Goal: Task Accomplishment & Management: Complete application form

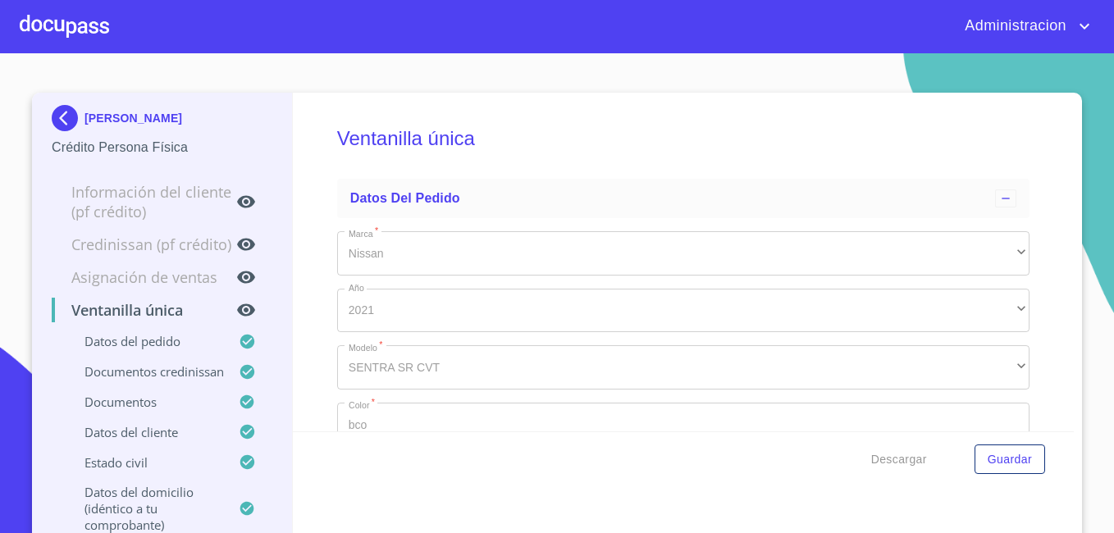
scroll to position [5456, 0]
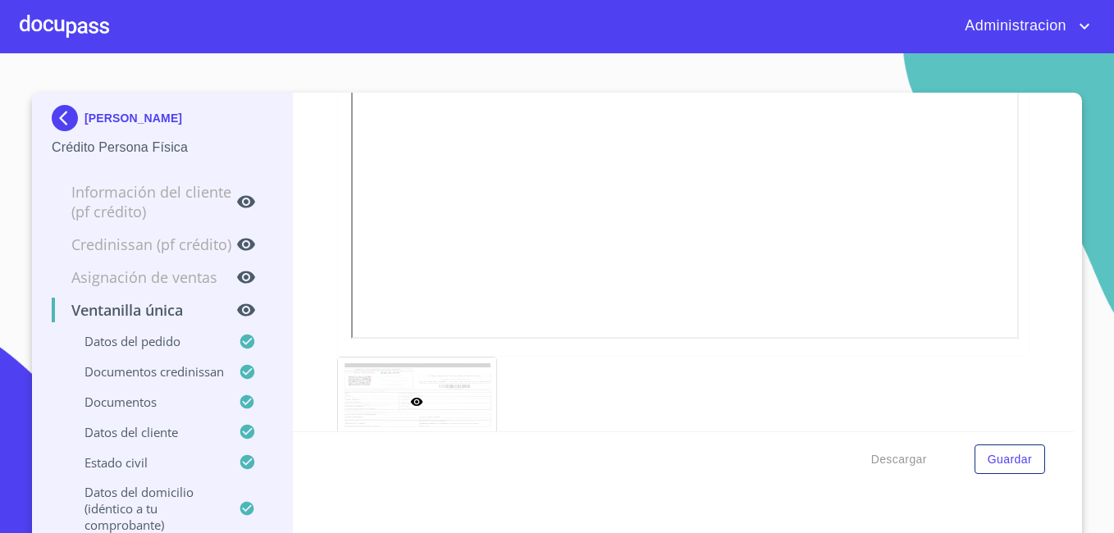
click at [94, 112] on p "[PERSON_NAME]" at bounding box center [133, 118] width 98 height 13
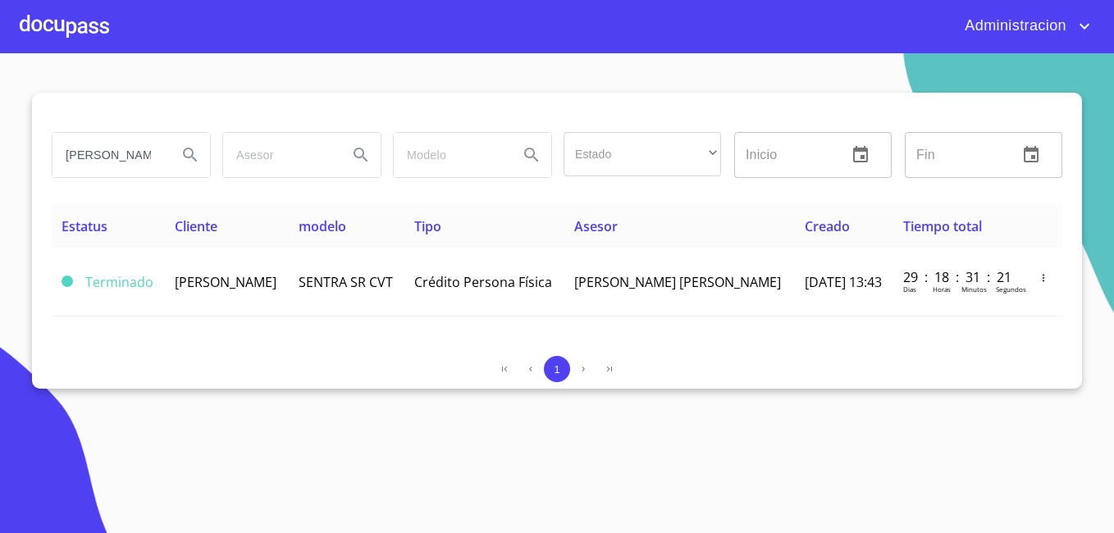
click at [114, 153] on input "[PERSON_NAME]" at bounding box center [108, 155] width 112 height 44
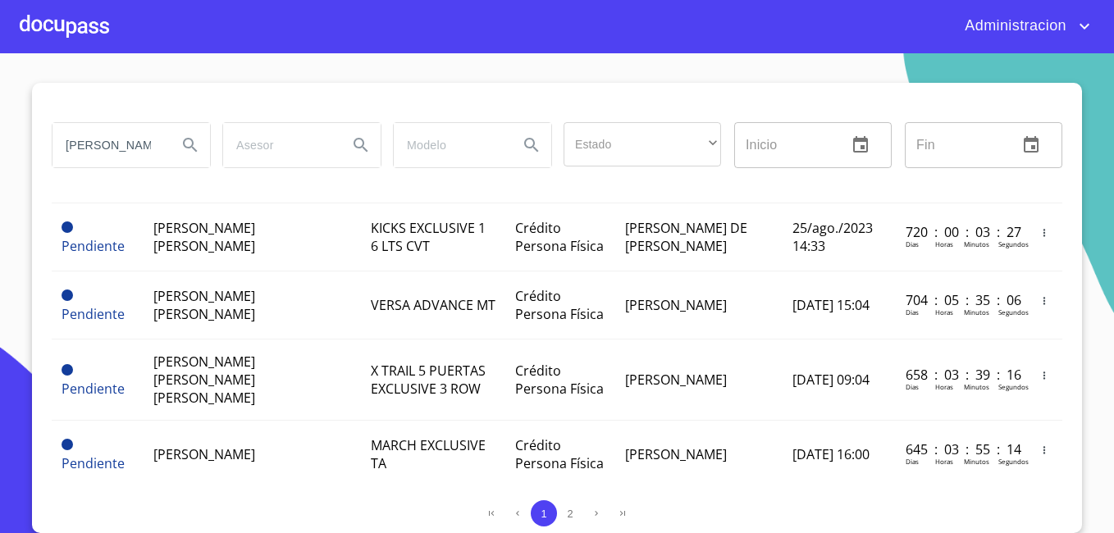
scroll to position [1506, 0]
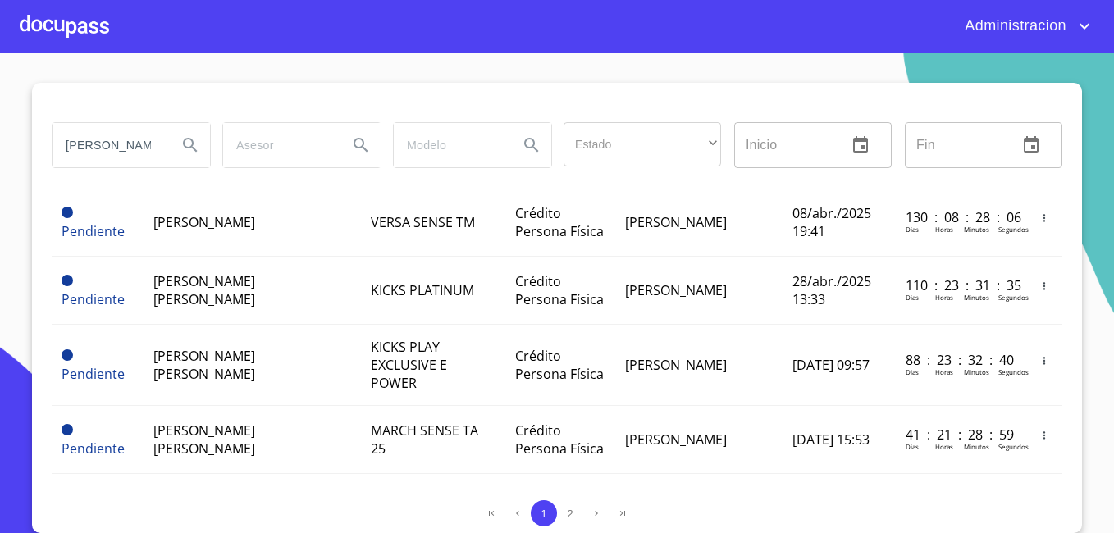
click at [132, 140] on input "[PERSON_NAME]" at bounding box center [108, 145] width 112 height 44
type input "[PERSON_NAME]"
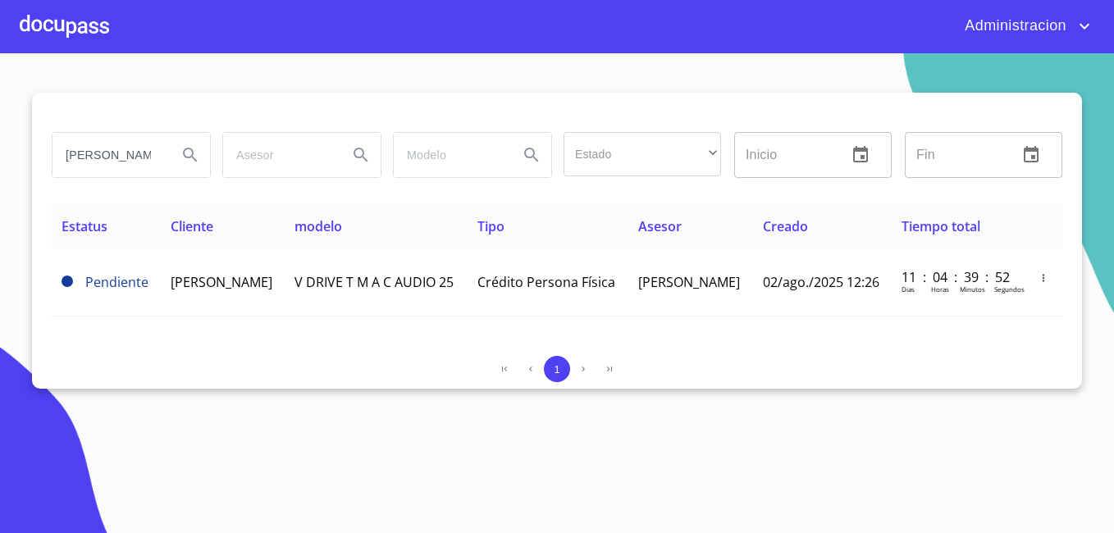
scroll to position [0, 0]
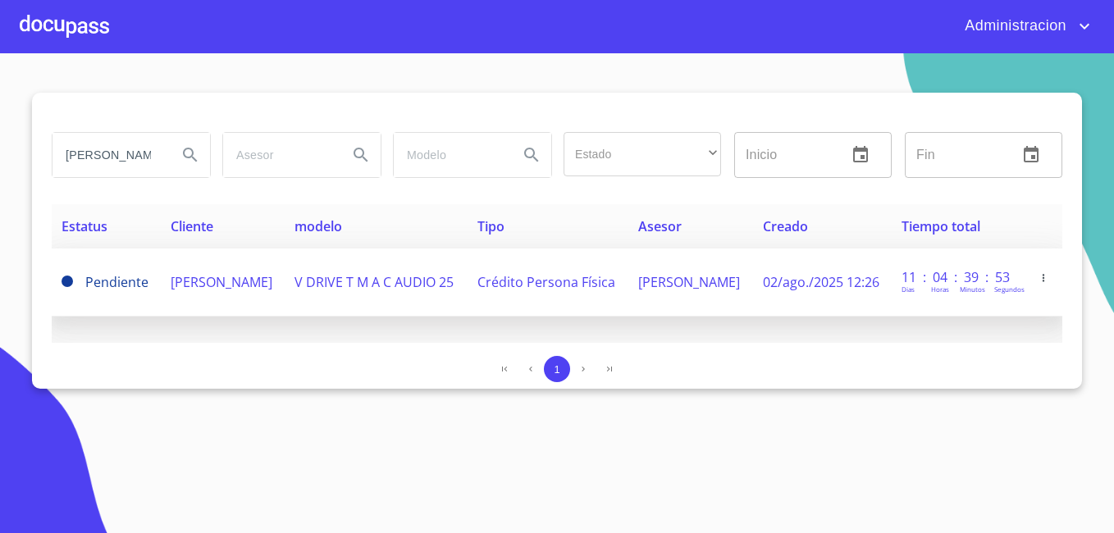
click at [250, 281] on span "[PERSON_NAME]" at bounding box center [222, 282] width 102 height 18
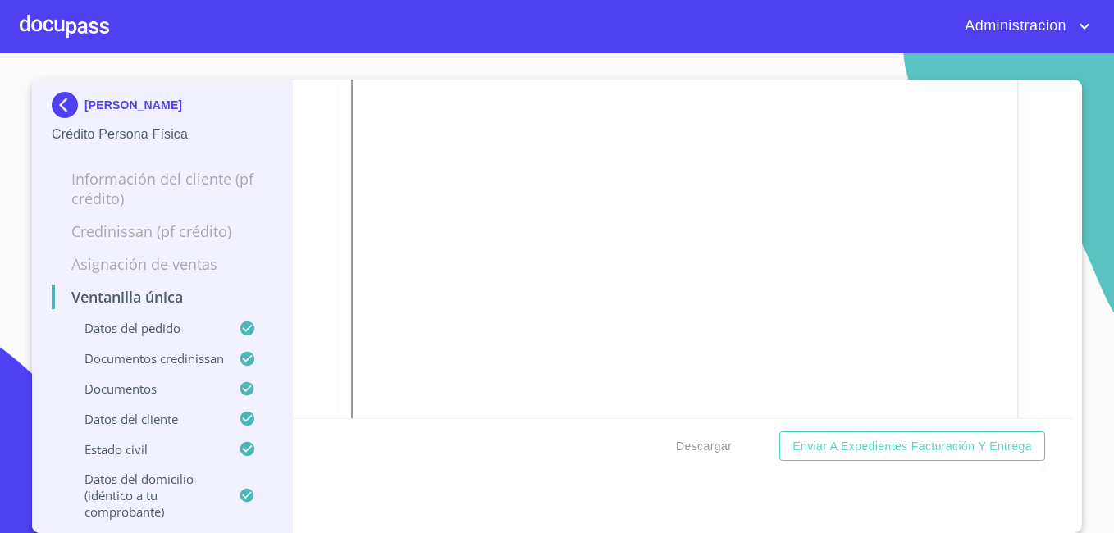
scroll to position [5126, 0]
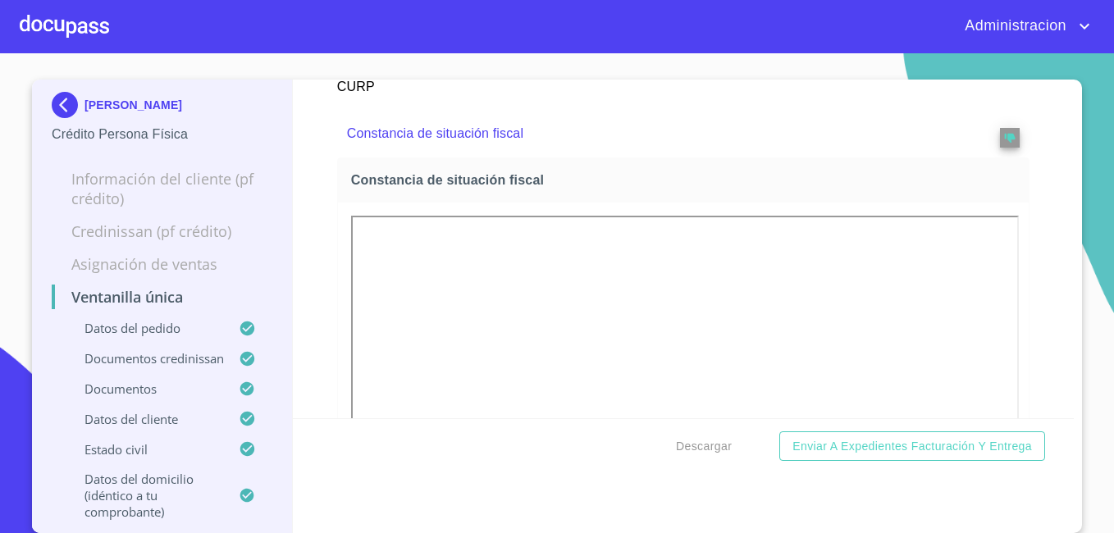
click at [154, 112] on p "[PERSON_NAME]" at bounding box center [133, 104] width 98 height 13
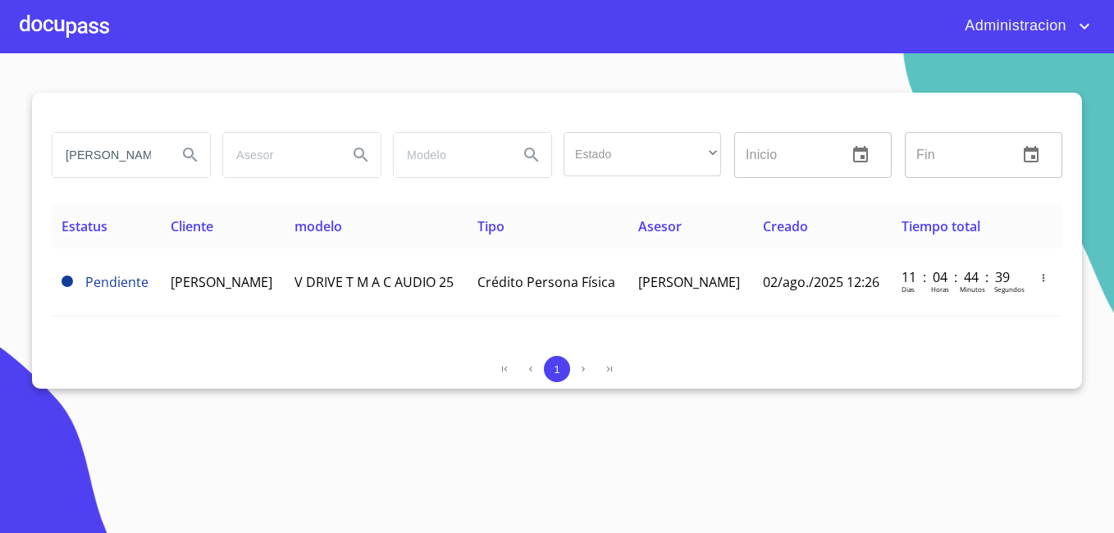
click at [122, 150] on input "[PERSON_NAME]" at bounding box center [108, 155] width 112 height 44
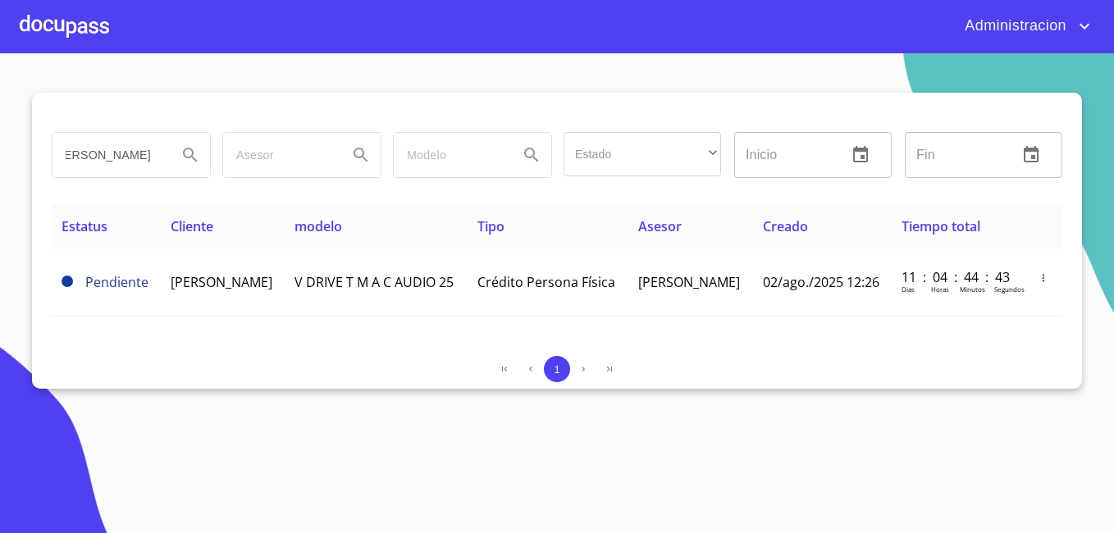
type input "[PERSON_NAME]"
click at [124, 156] on input "[PERSON_NAME]" at bounding box center [108, 155] width 112 height 44
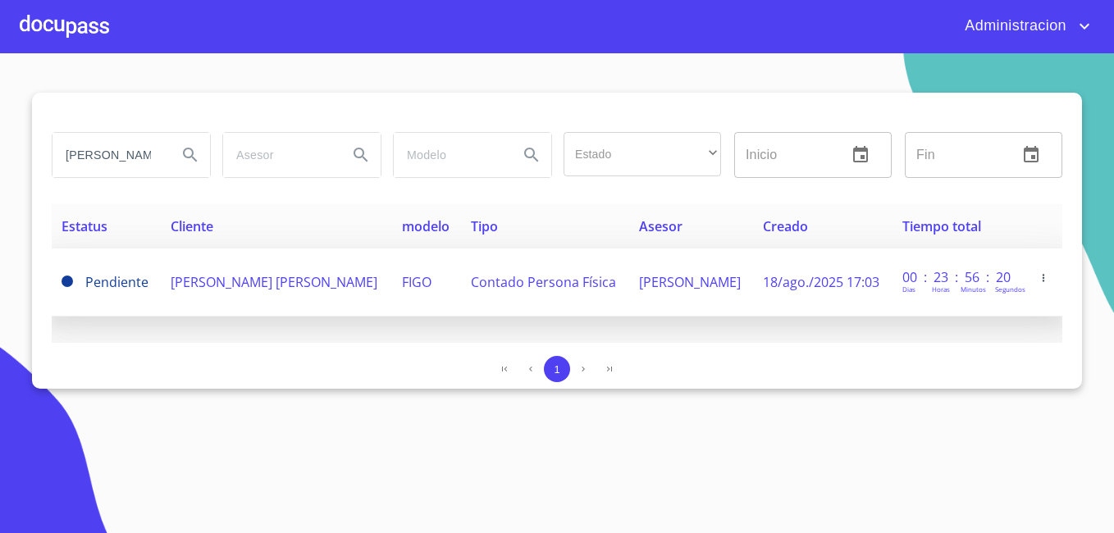
click at [222, 291] on span "[PERSON_NAME] [PERSON_NAME]" at bounding box center [274, 282] width 207 height 18
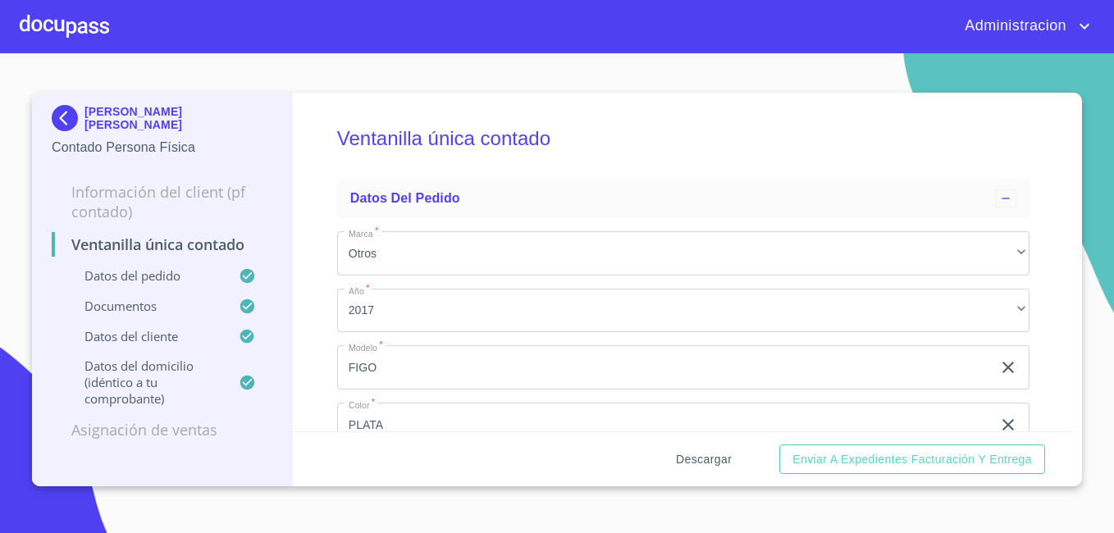
click at [732, 461] on span "Descargar" at bounding box center [704, 459] width 56 height 21
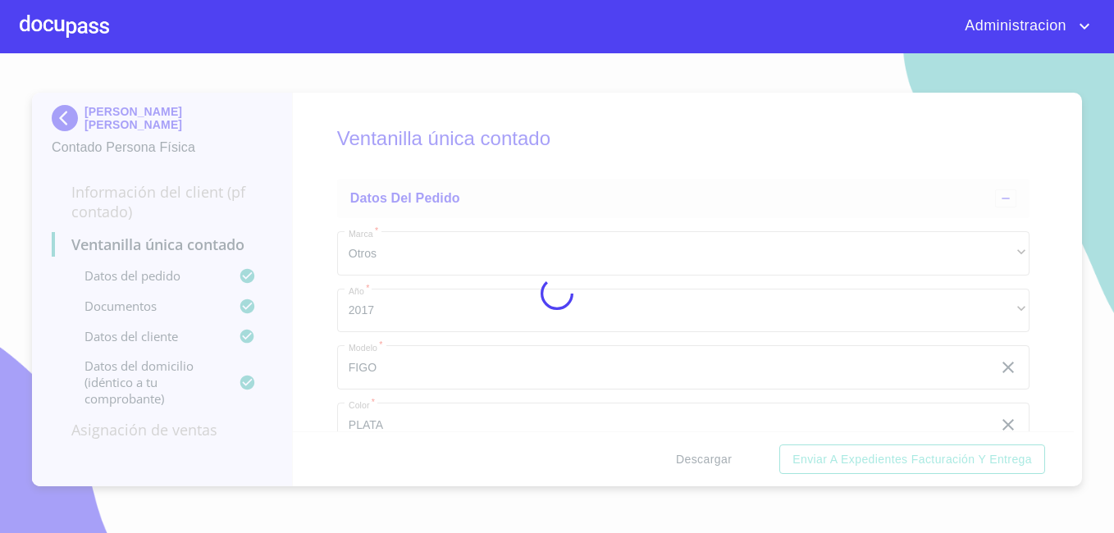
click at [736, 461] on div at bounding box center [557, 293] width 1114 height 480
click at [736, 461] on div "0%" at bounding box center [557, 293] width 1114 height 480
click at [736, 461] on div "5%" at bounding box center [557, 293] width 1114 height 480
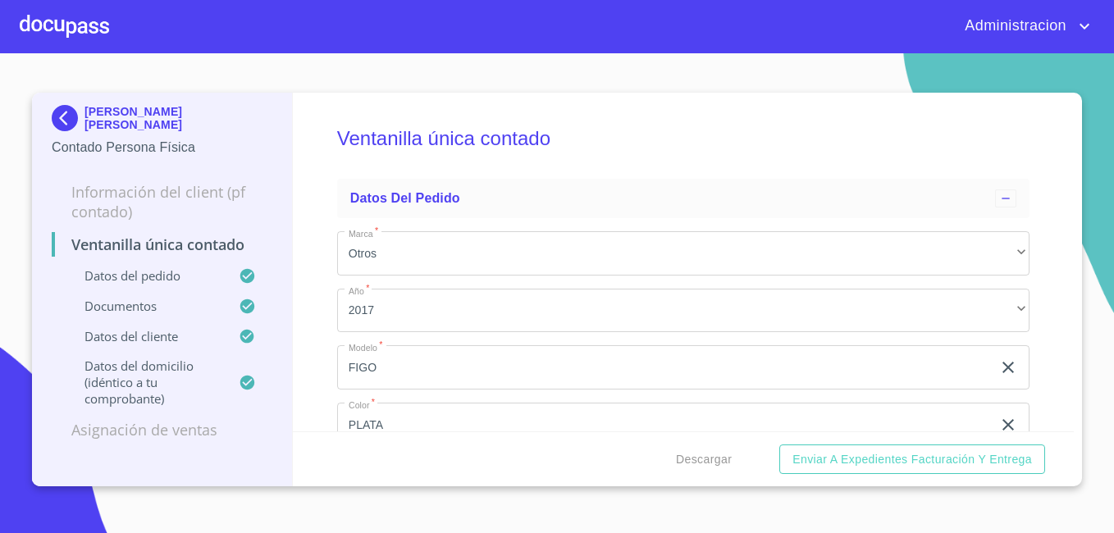
click at [846, 441] on div "Descargar Enviar a Expedientes Facturación y Entrega" at bounding box center [684, 459] width 782 height 56
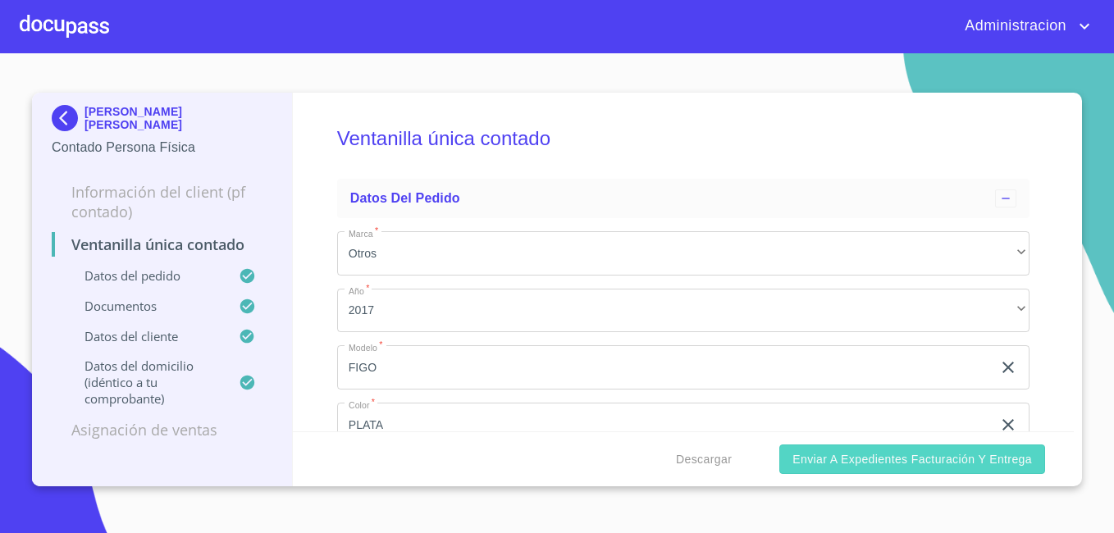
click at [834, 449] on span "Enviar a Expedientes Facturación y Entrega" at bounding box center [912, 459] width 240 height 21
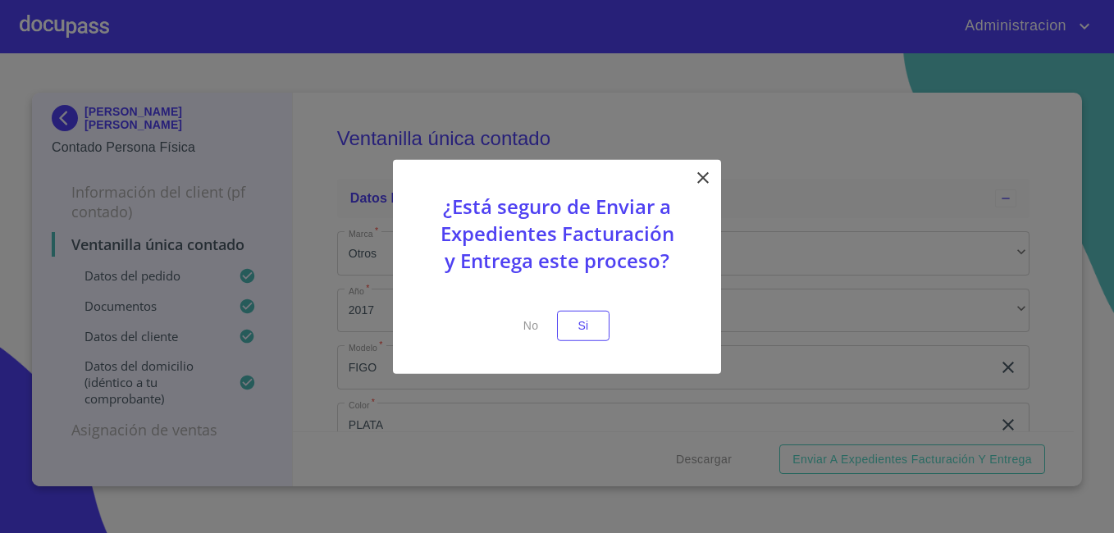
click at [594, 329] on span "Si" at bounding box center [583, 326] width 26 height 21
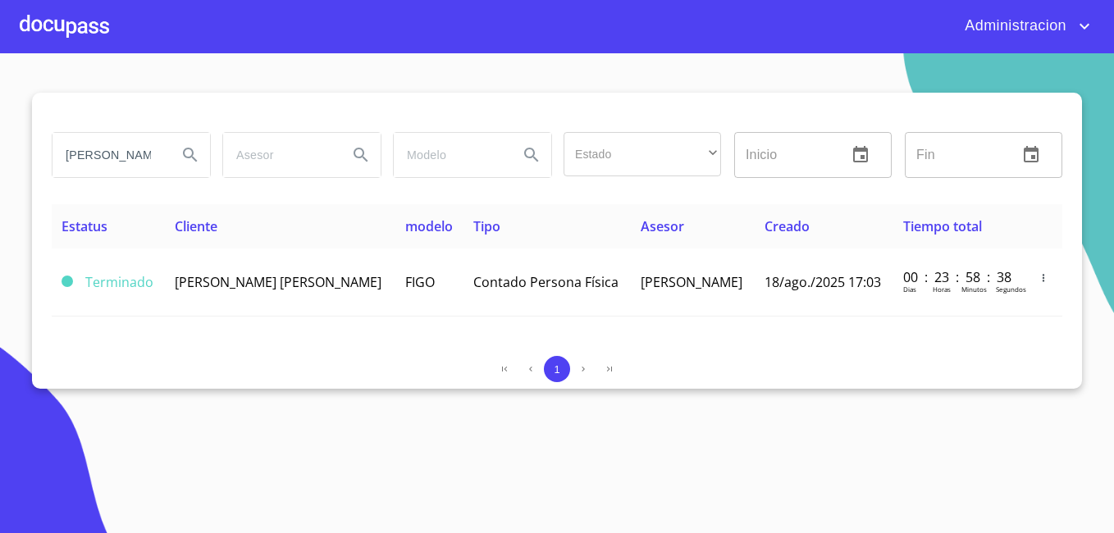
click at [132, 153] on input "[PERSON_NAME]" at bounding box center [108, 155] width 112 height 44
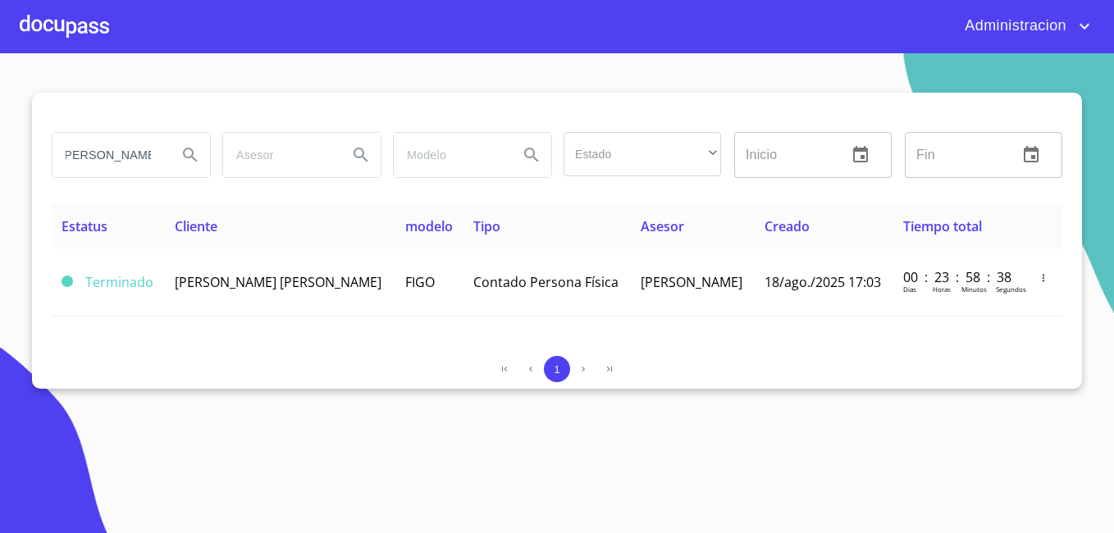
type input "[PERSON_NAME]"
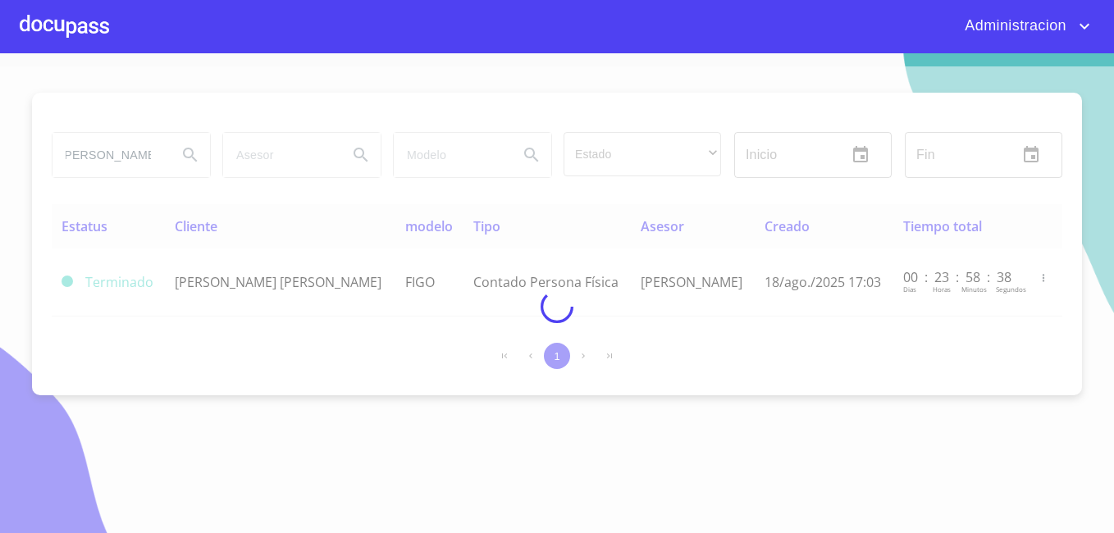
scroll to position [0, 0]
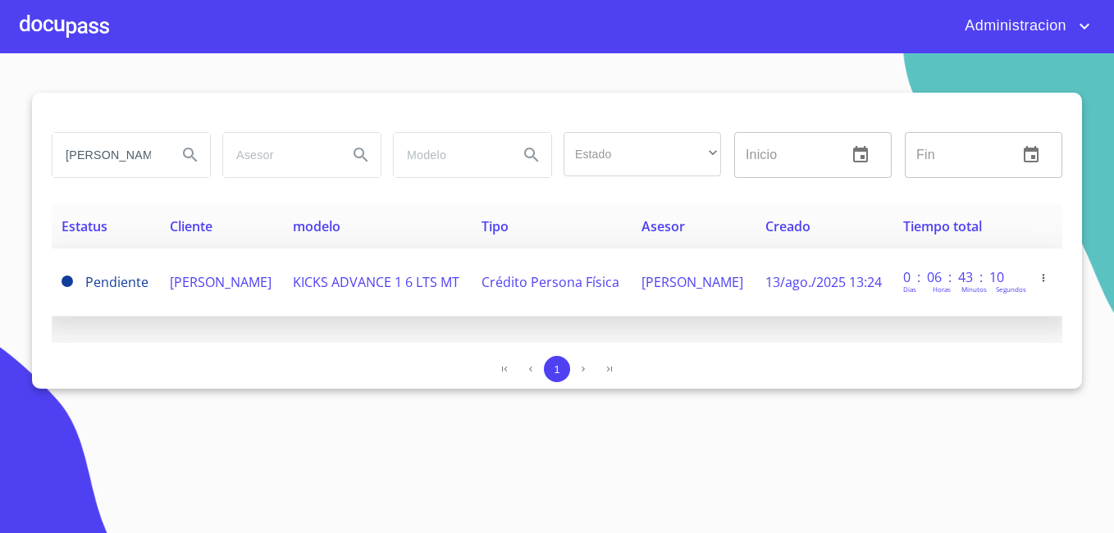
click at [254, 284] on td "[PERSON_NAME]" at bounding box center [221, 283] width 123 height 68
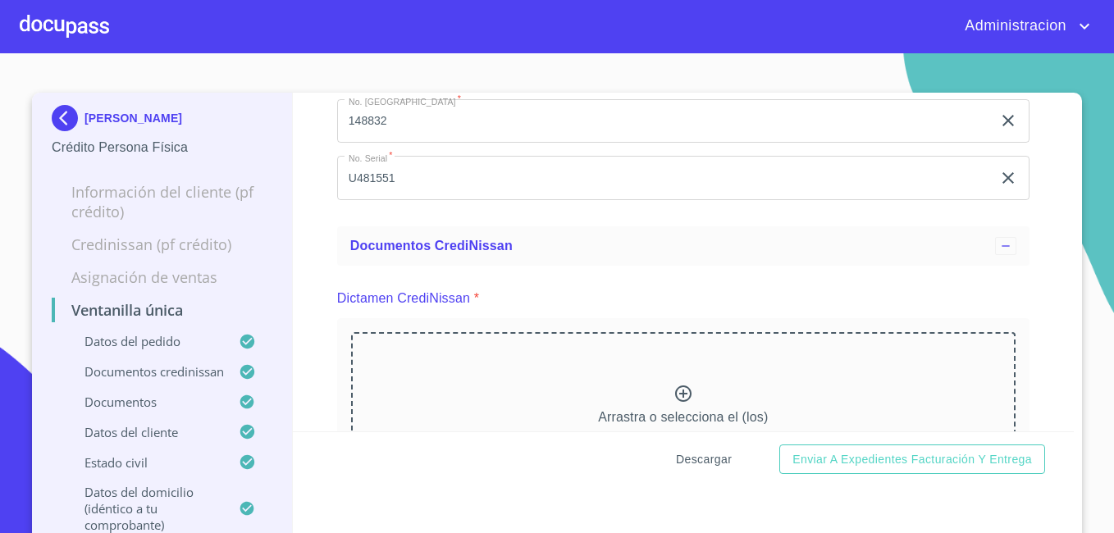
scroll to position [410, 0]
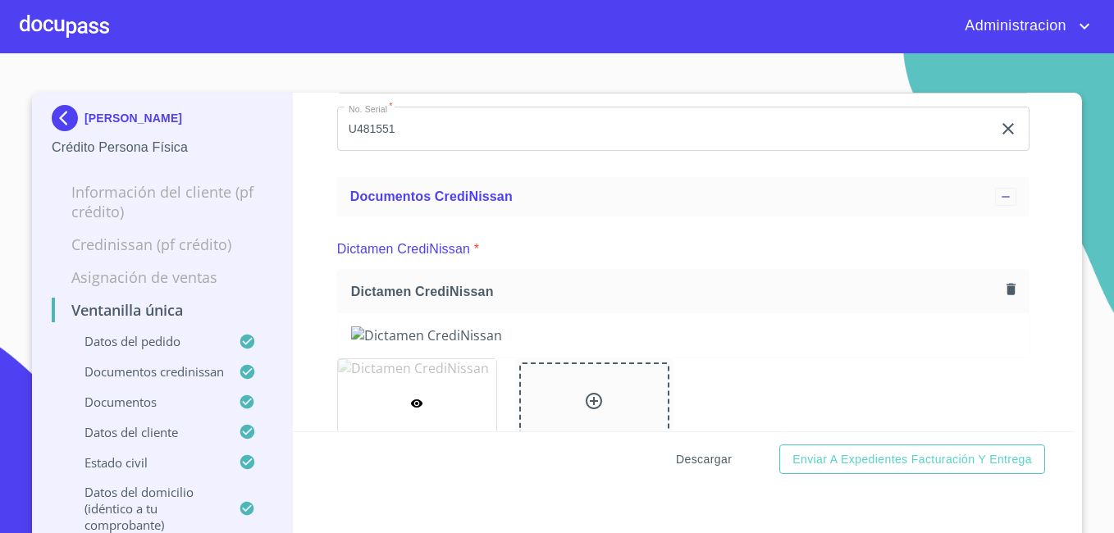
click at [683, 461] on span "Descargar" at bounding box center [704, 459] width 56 height 21
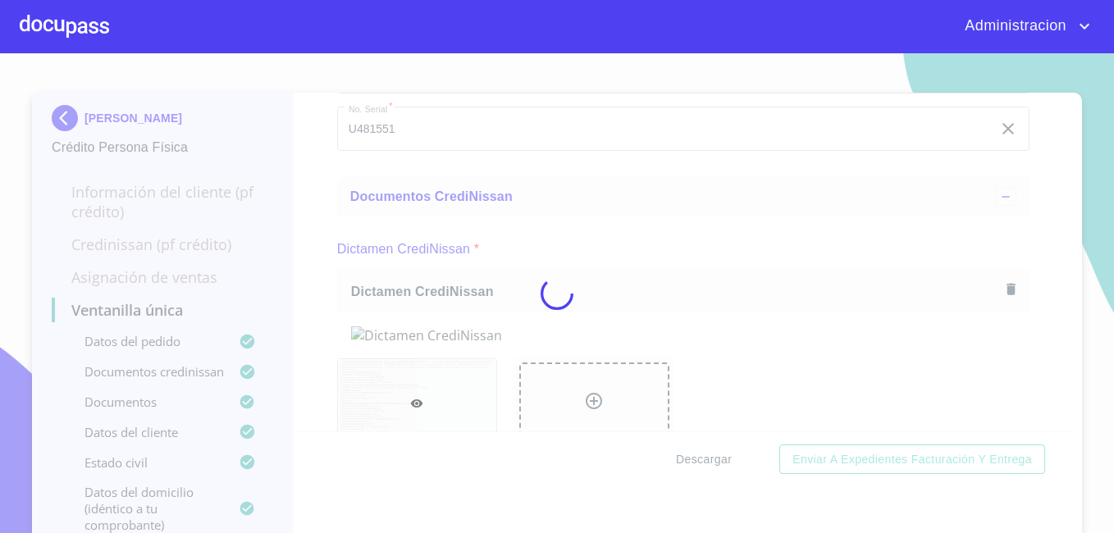
click at [683, 461] on div at bounding box center [557, 293] width 1114 height 480
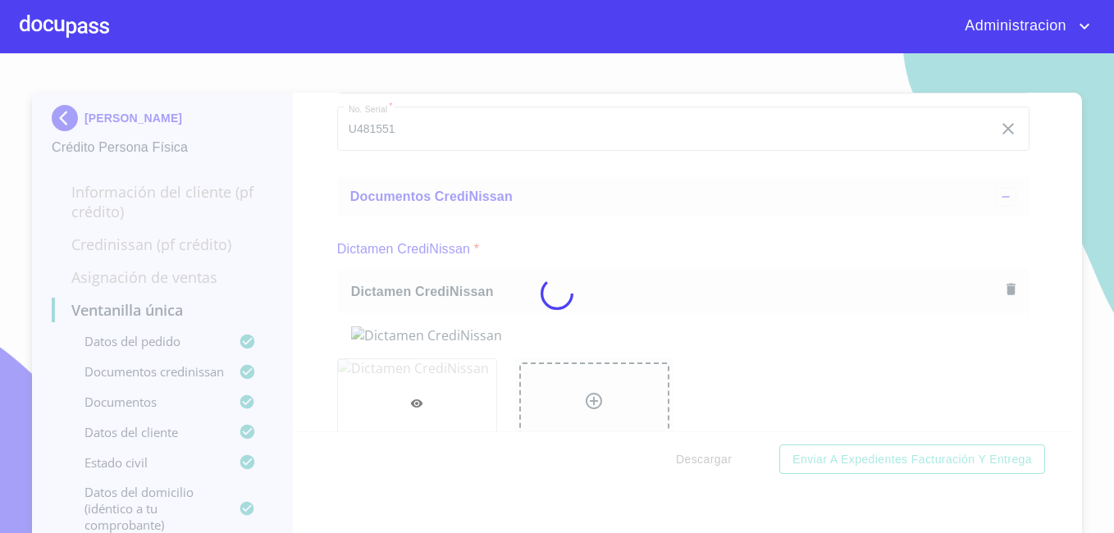
click at [683, 461] on div at bounding box center [557, 293] width 1114 height 480
click at [683, 461] on div "0%" at bounding box center [557, 293] width 1114 height 480
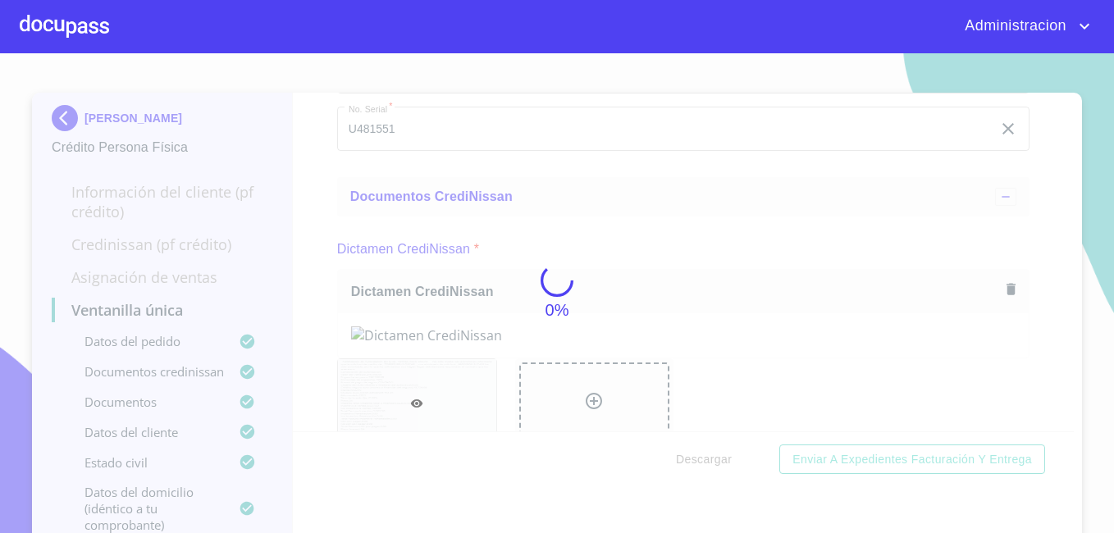
click at [683, 461] on div "0%" at bounding box center [557, 293] width 1114 height 480
click at [683, 461] on div "10%" at bounding box center [557, 293] width 1114 height 480
click at [683, 461] on div "20%" at bounding box center [557, 293] width 1114 height 480
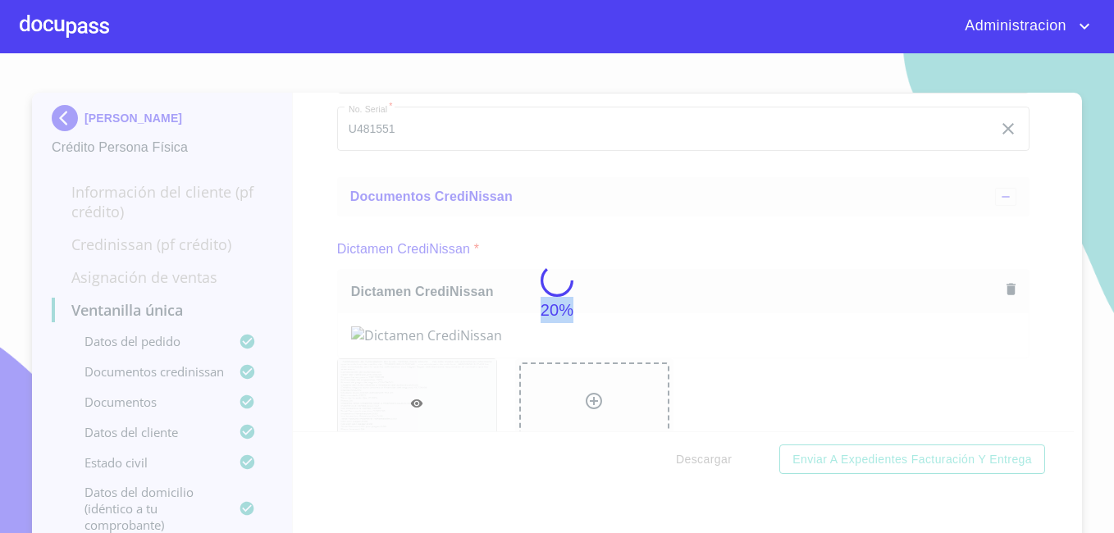
click at [683, 461] on div "20%" at bounding box center [557, 293] width 1114 height 480
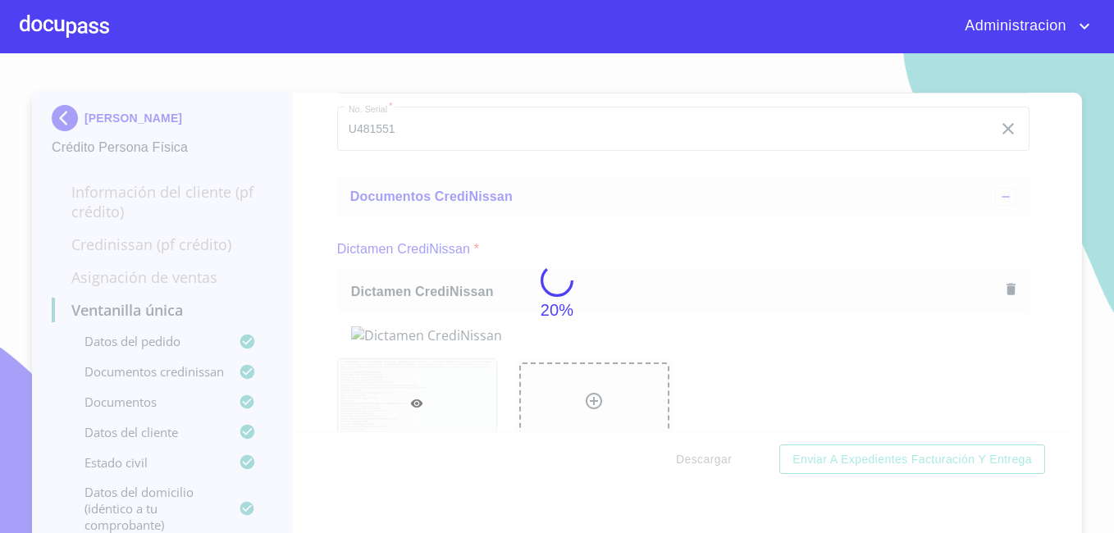
click at [683, 461] on div "20%" at bounding box center [557, 293] width 1114 height 480
click at [683, 461] on div "50%" at bounding box center [557, 293] width 1114 height 480
click at [683, 461] on div "74%" at bounding box center [557, 293] width 1114 height 480
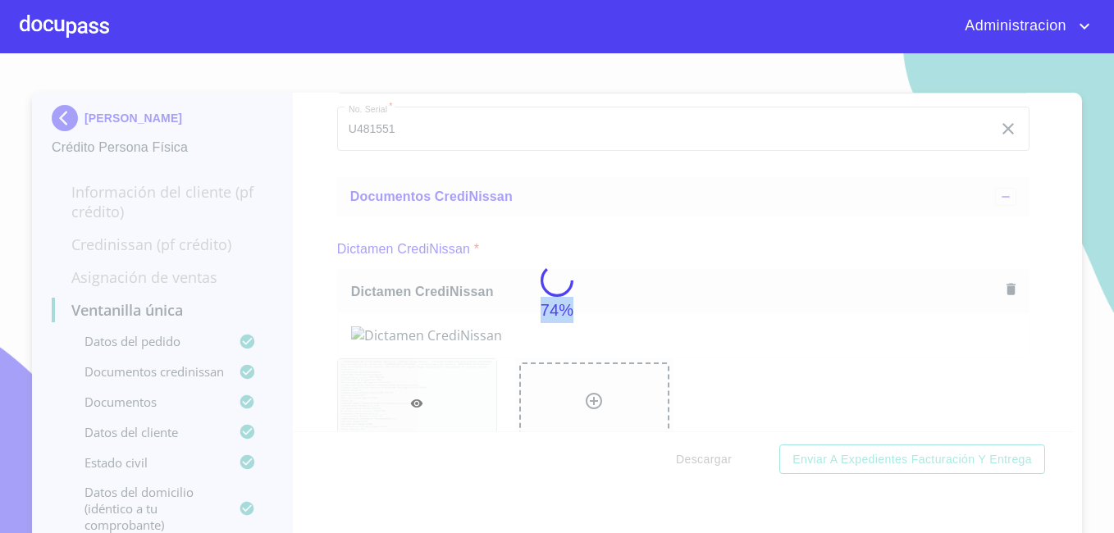
click at [683, 461] on div "74%" at bounding box center [557, 293] width 1114 height 480
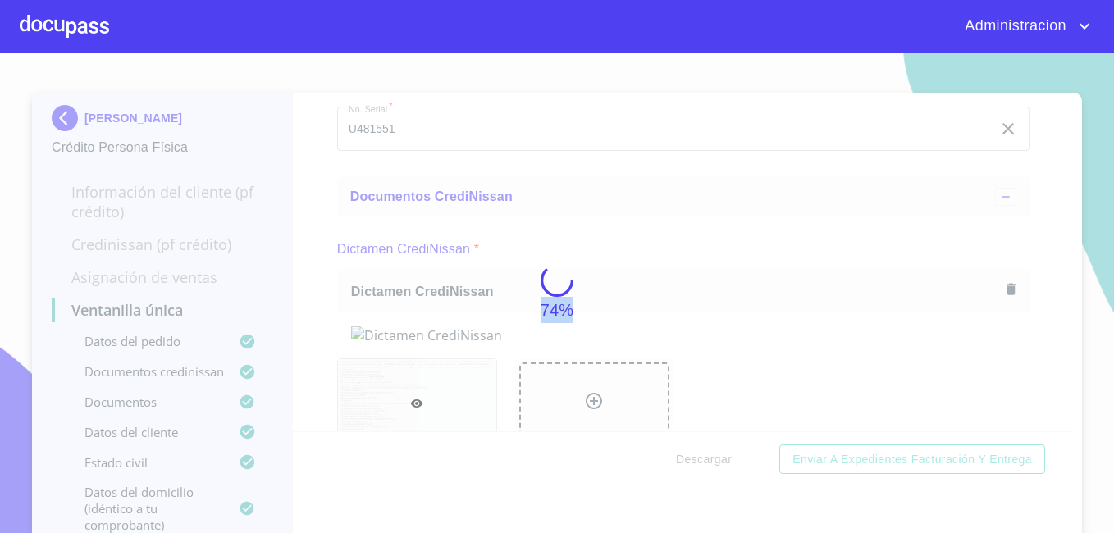
click at [683, 461] on div "74%" at bounding box center [557, 293] width 1114 height 480
